Goal: Task Accomplishment & Management: Use online tool/utility

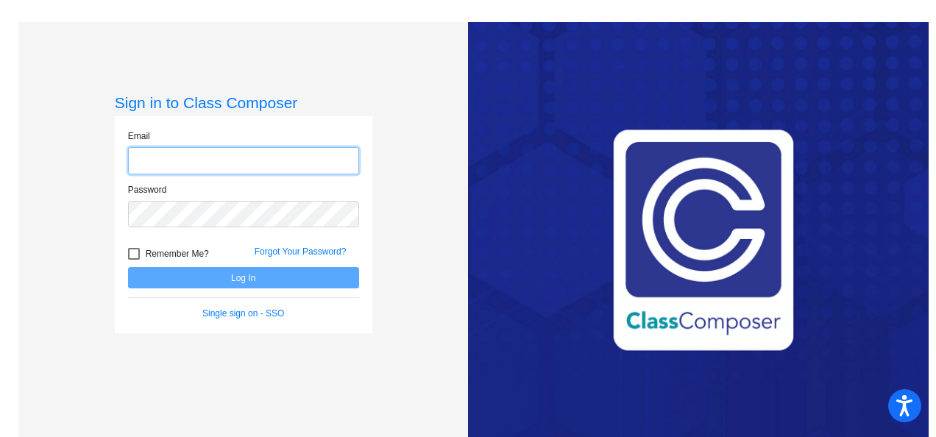
click at [274, 171] on input "email" at bounding box center [243, 160] width 231 height 27
type input "[EMAIL_ADDRESS][DOMAIN_NAME]"
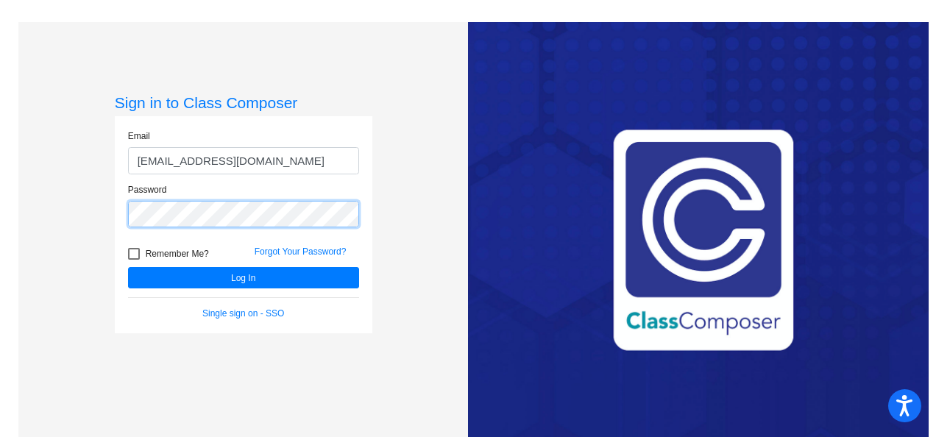
click at [128, 267] on button "Log In" at bounding box center [243, 277] width 231 height 21
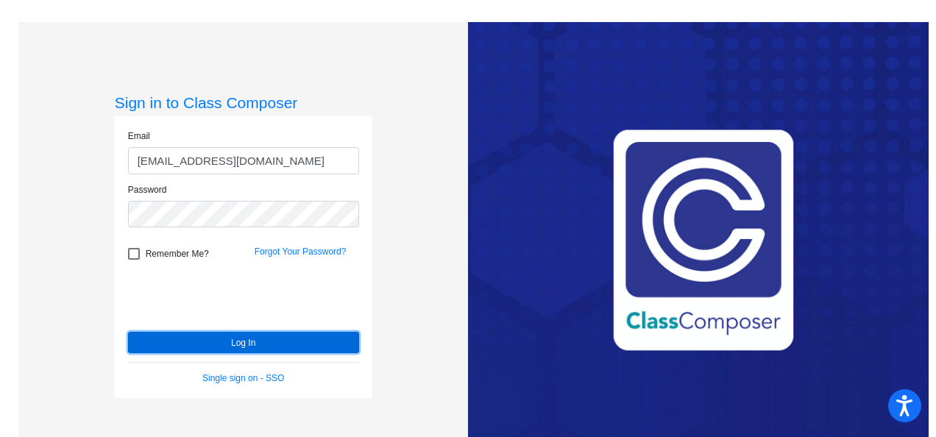
click at [248, 338] on button "Log In" at bounding box center [243, 342] width 231 height 21
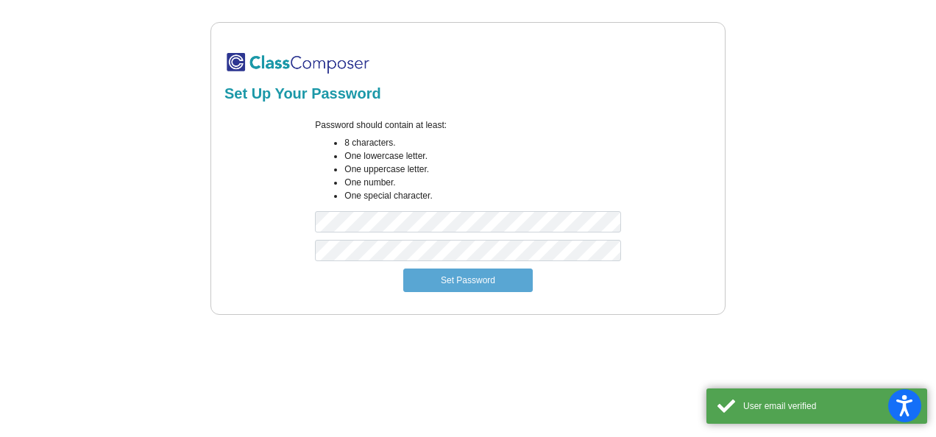
click at [402, 233] on div "Password should contain at least: 8 characters. One lowercase letter. One upper…" at bounding box center [467, 178] width 327 height 121
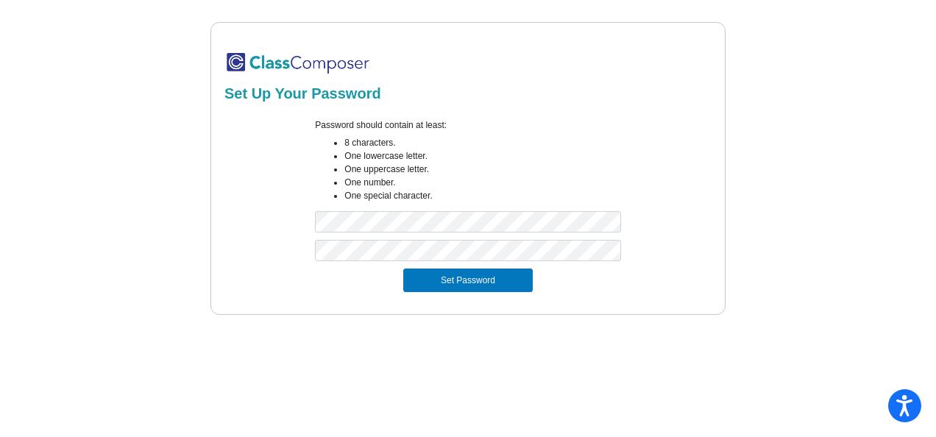
click at [467, 281] on button "Set Password" at bounding box center [468, 281] width 130 height 24
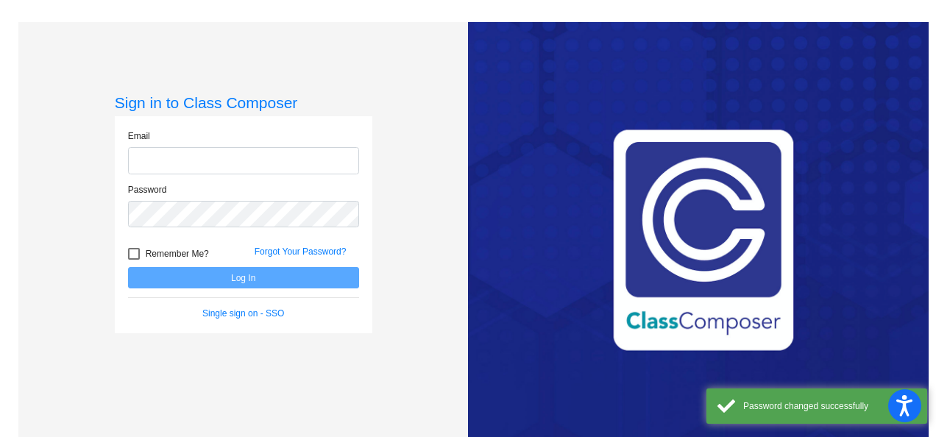
click at [293, 167] on input "email" at bounding box center [243, 160] width 231 height 27
type input "[EMAIL_ADDRESS][DOMAIN_NAME]"
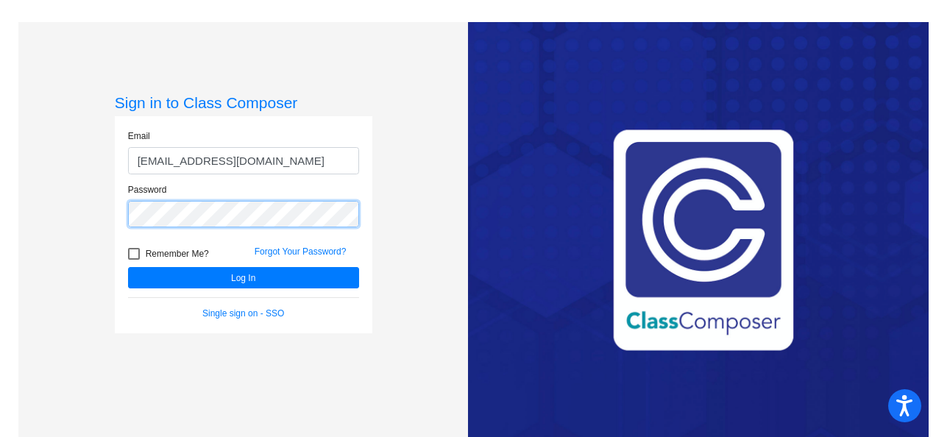
click at [128, 267] on button "Log In" at bounding box center [243, 277] width 231 height 21
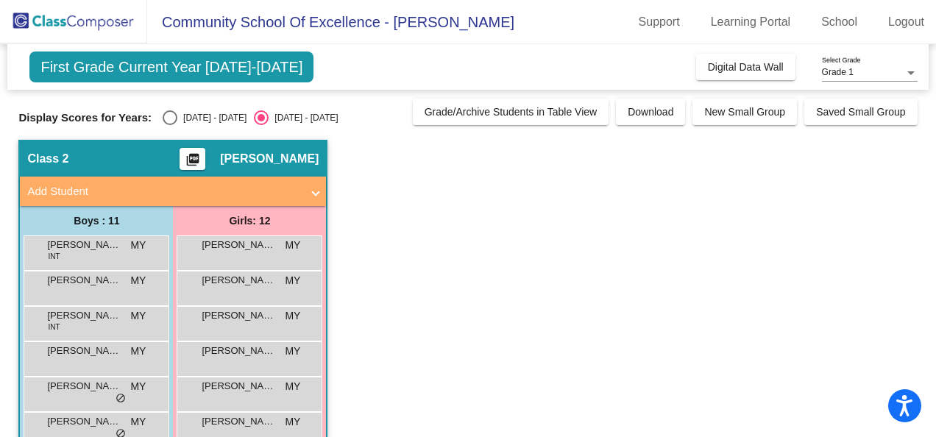
click at [737, 69] on span "Digital Data Wall" at bounding box center [746, 67] width 76 height 12
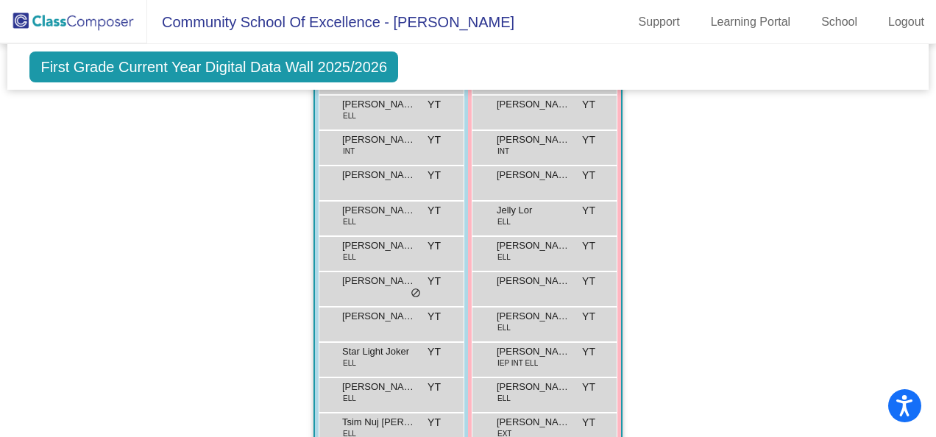
scroll to position [1643, 0]
